Goal: Information Seeking & Learning: Find contact information

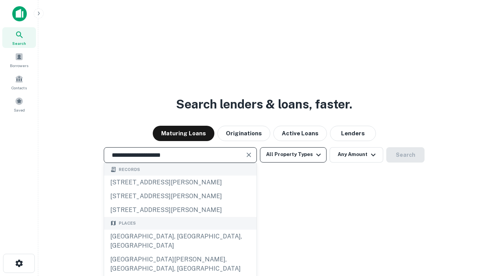
click at [180, 252] on div "[GEOGRAPHIC_DATA], [GEOGRAPHIC_DATA], [GEOGRAPHIC_DATA]" at bounding box center [180, 240] width 152 height 23
click at [293, 154] on button "All Property Types" at bounding box center [293, 154] width 67 height 15
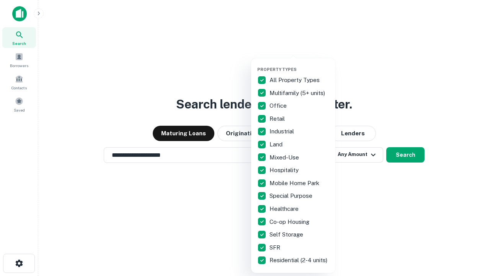
type input "**********"
click at [299, 64] on button "button" at bounding box center [299, 64] width 84 height 0
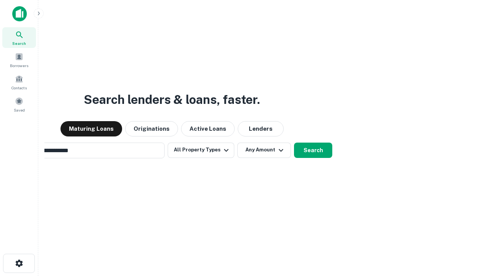
scroll to position [12, 0]
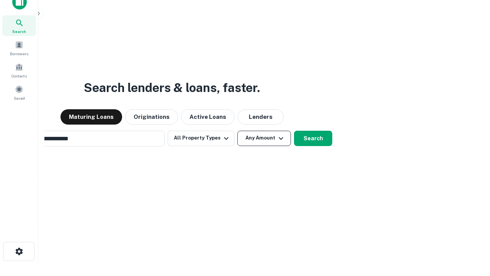
click at [237, 130] on button "Any Amount" at bounding box center [264, 137] width 54 height 15
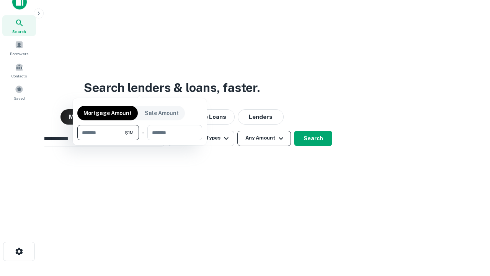
scroll to position [12, 0]
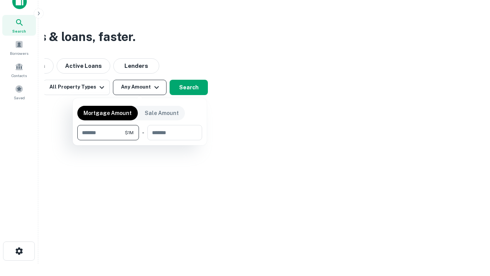
type input "*******"
click at [140, 140] on button "button" at bounding box center [139, 140] width 125 height 0
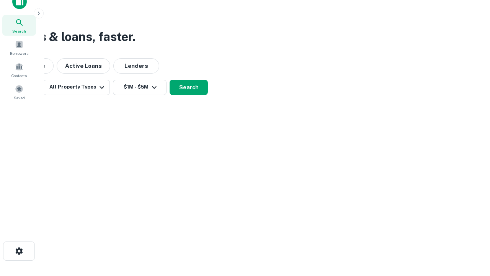
scroll to position [12, 0]
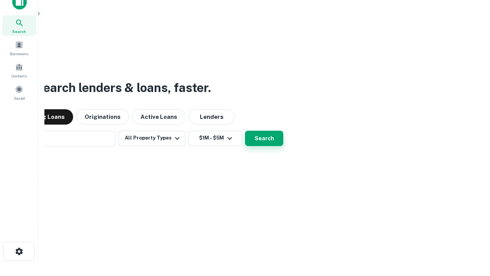
click at [245, 130] on button "Search" at bounding box center [264, 137] width 38 height 15
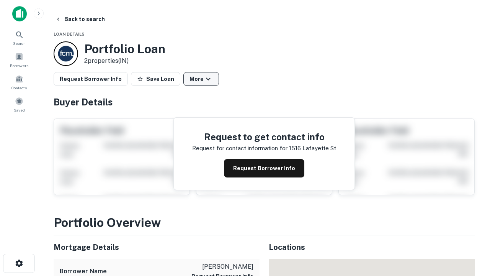
click at [201, 79] on button "More" at bounding box center [201, 79] width 36 height 14
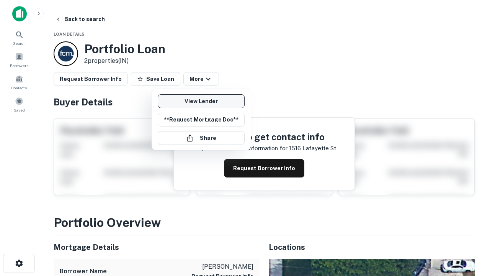
click at [201, 101] on link "View Lender" at bounding box center [201, 101] width 87 height 14
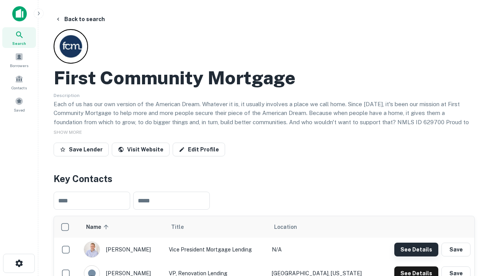
click at [416, 249] on button "See Details" at bounding box center [416, 249] width 44 height 14
